Goal: Task Accomplishment & Management: Manage account settings

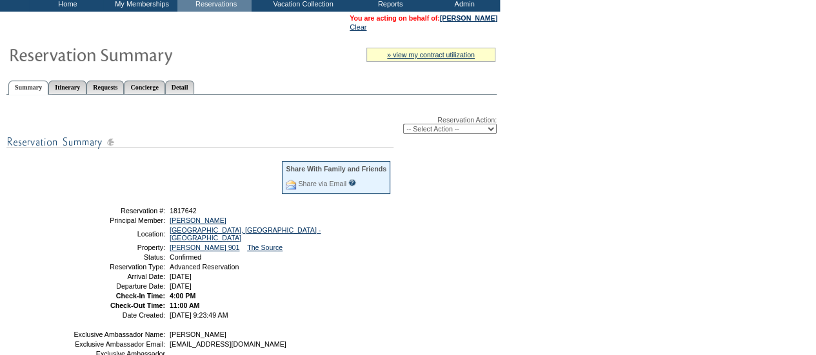
scroll to position [75, 0]
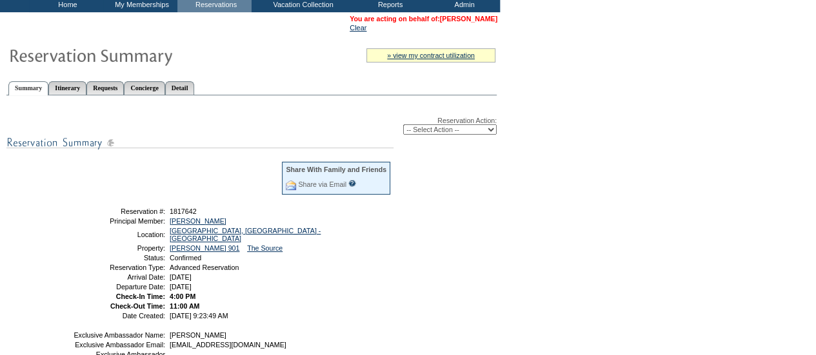
click at [451, 19] on link "[PERSON_NAME]" at bounding box center [468, 19] width 57 height 8
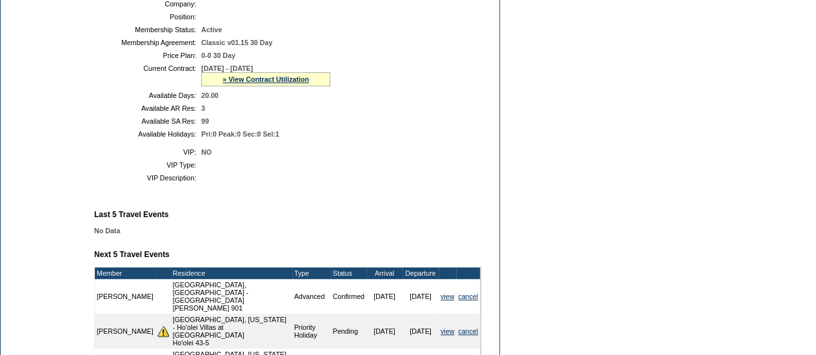
scroll to position [471, 0]
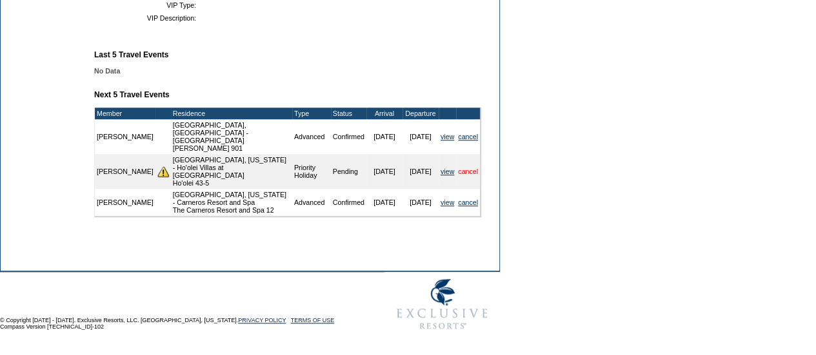
click at [473, 168] on link "cancel" at bounding box center [468, 172] width 20 height 8
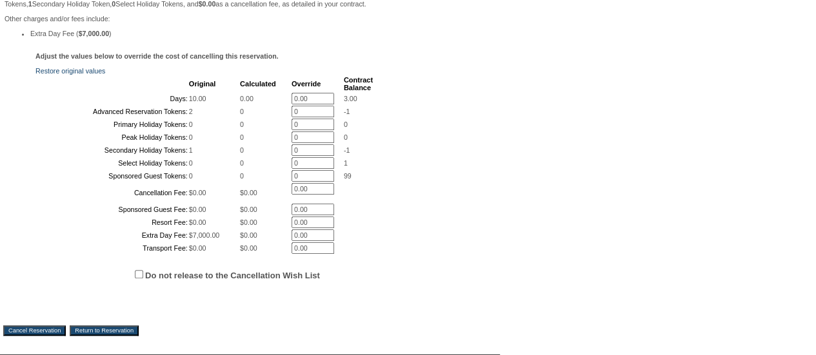
scroll to position [453, 0]
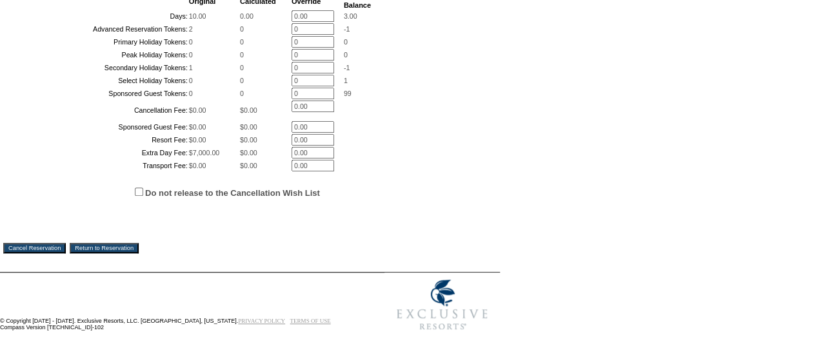
click at [139, 190] on input "Do not release to the Cancellation Wish List" at bounding box center [139, 192] width 8 height 8
checkbox input "true"
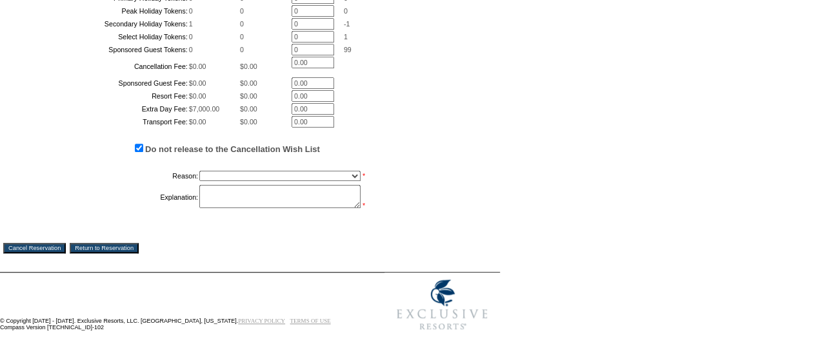
click at [258, 181] on select "Creating Continuous Stay Days Booked After Cancellation Experiential / Hotel / …" at bounding box center [279, 176] width 161 height 10
select select "1026"
click at [199, 181] on select "Creating Continuous Stay Days Booked After Cancellation Experiential / Hotel / …" at bounding box center [279, 176] width 161 height 10
click at [244, 208] on textarea at bounding box center [279, 196] width 161 height 23
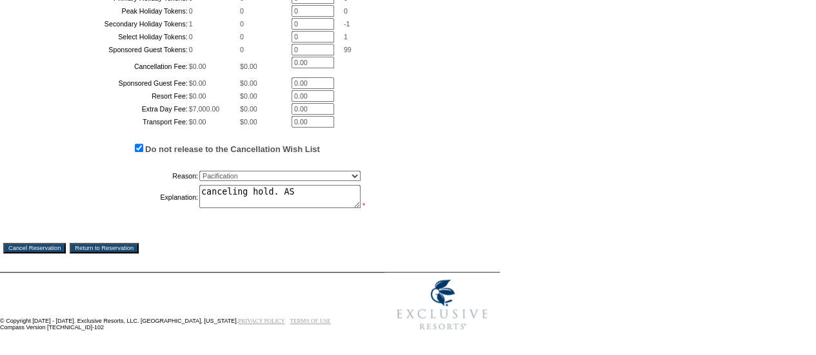
type textarea "canceling hold. AS"
click at [58, 245] on input "Cancel Reservation" at bounding box center [34, 248] width 63 height 10
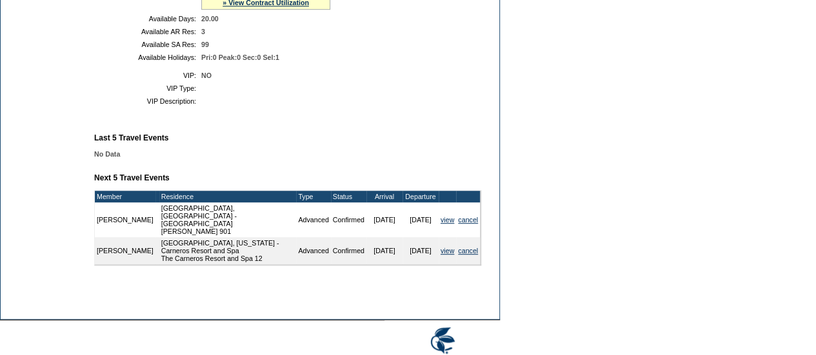
scroll to position [250, 0]
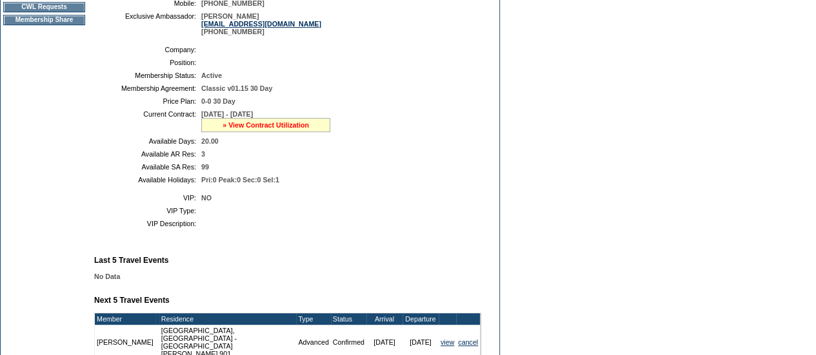
click at [259, 129] on link "» View Contract Utilization" at bounding box center [265, 125] width 86 height 8
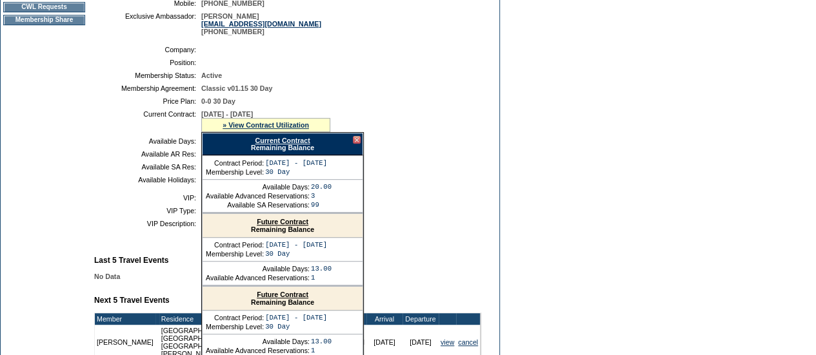
scroll to position [335, 0]
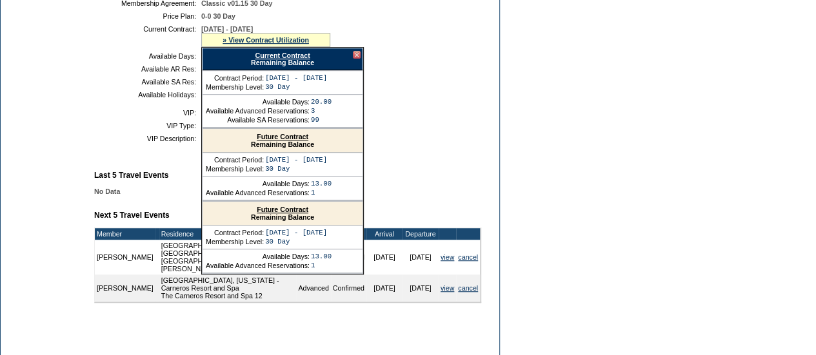
click at [355, 59] on div at bounding box center [357, 55] width 8 height 8
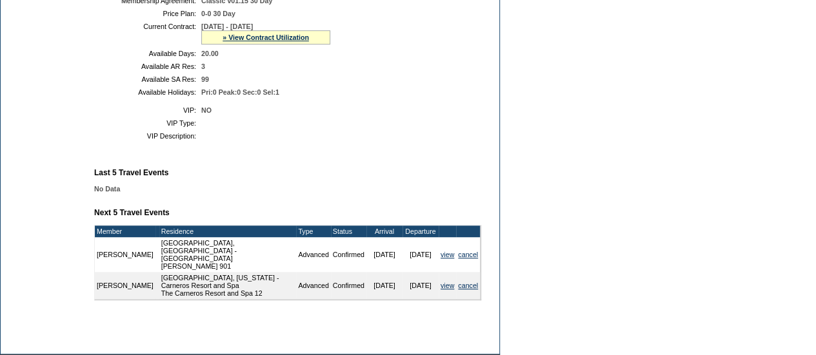
scroll to position [337, 0]
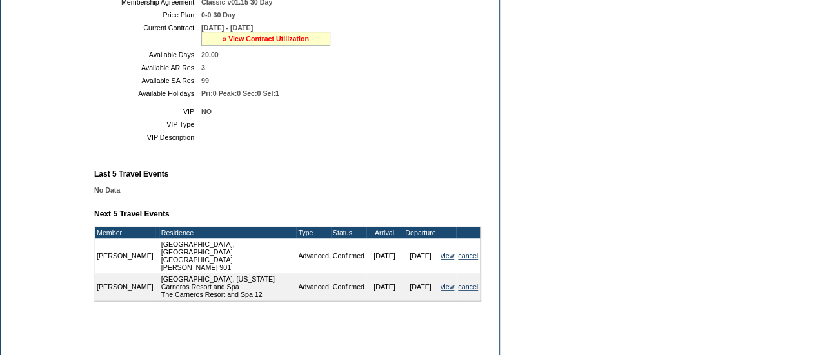
click at [252, 43] on link "» View Contract Utilization" at bounding box center [265, 39] width 86 height 8
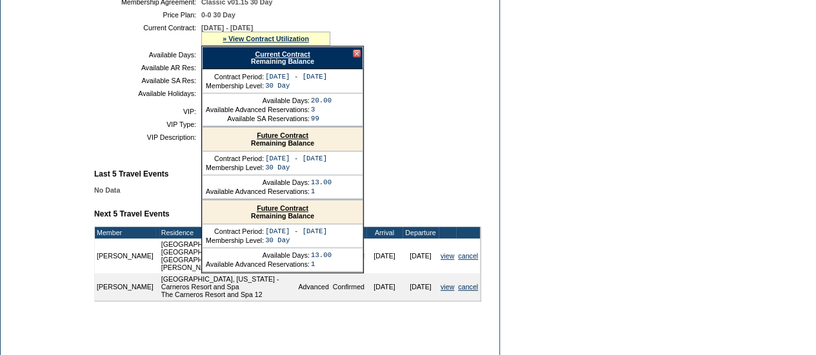
scroll to position [357, 0]
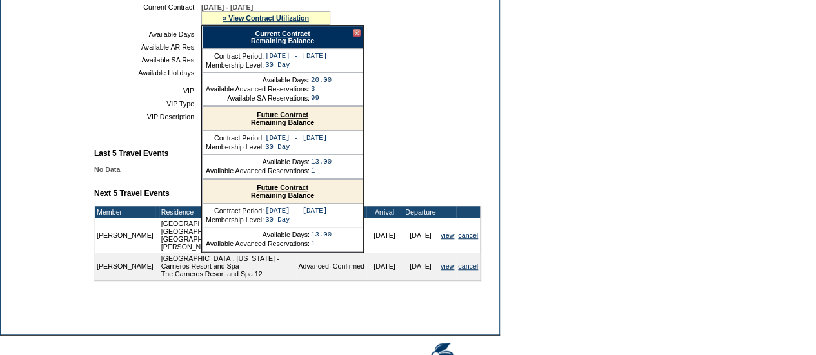
click at [357, 37] on div at bounding box center [357, 33] width 8 height 8
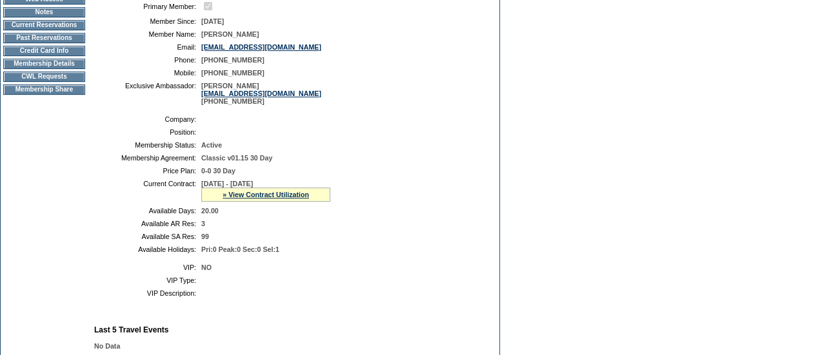
scroll to position [181, 0]
click at [63, 82] on td "CWL Requests" at bounding box center [44, 77] width 82 height 10
